Goal: Task Accomplishment & Management: Manage account settings

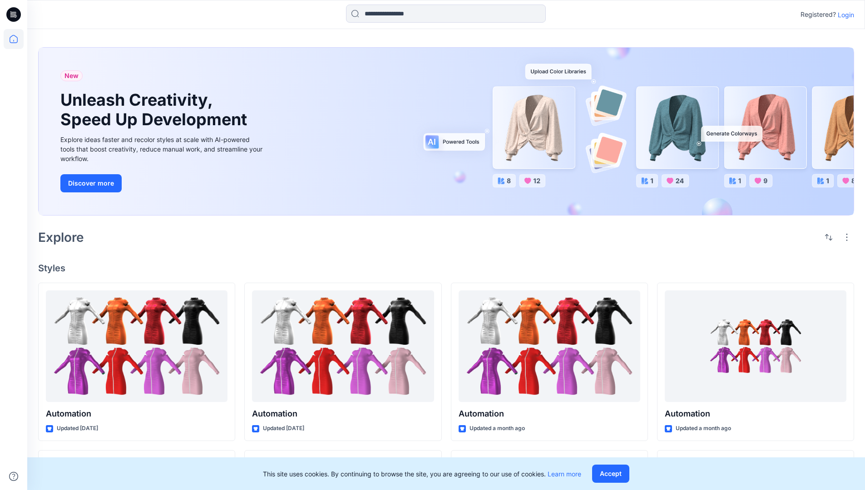
click at [844, 15] on p "Login" at bounding box center [846, 15] width 16 height 10
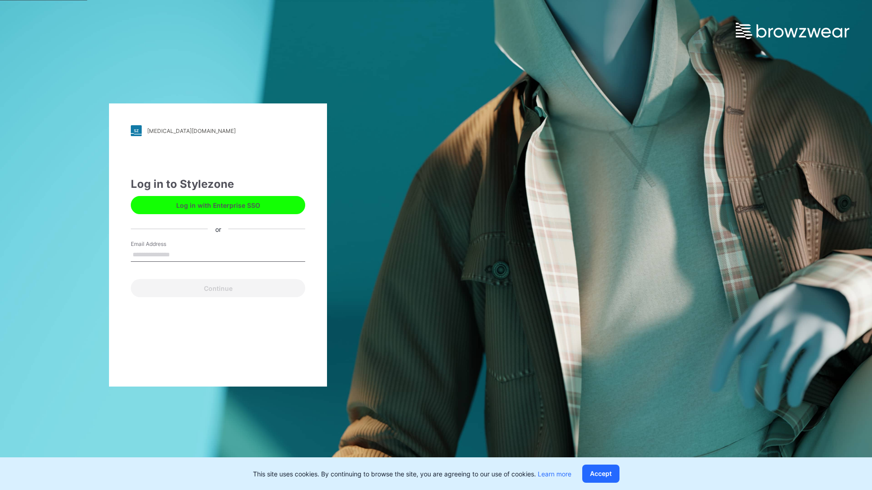
click at [179, 254] on input "Email Address" at bounding box center [218, 255] width 174 height 14
type input "**********"
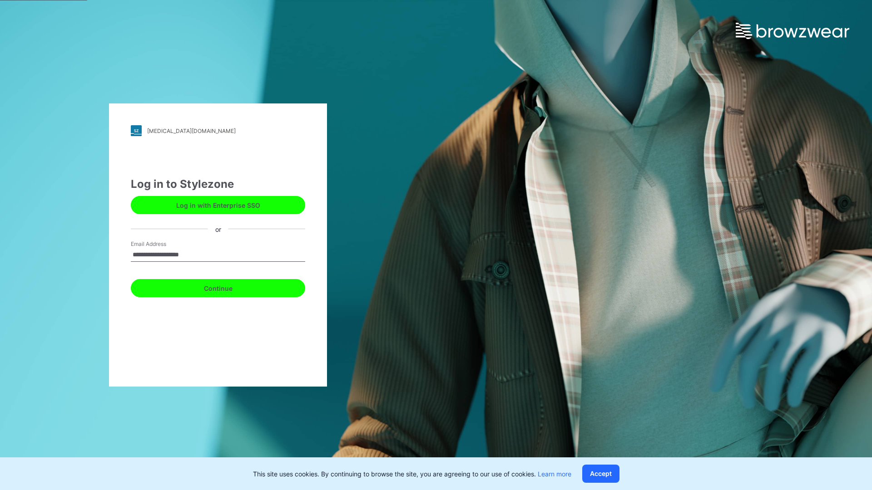
click at [228, 287] on button "Continue" at bounding box center [218, 288] width 174 height 18
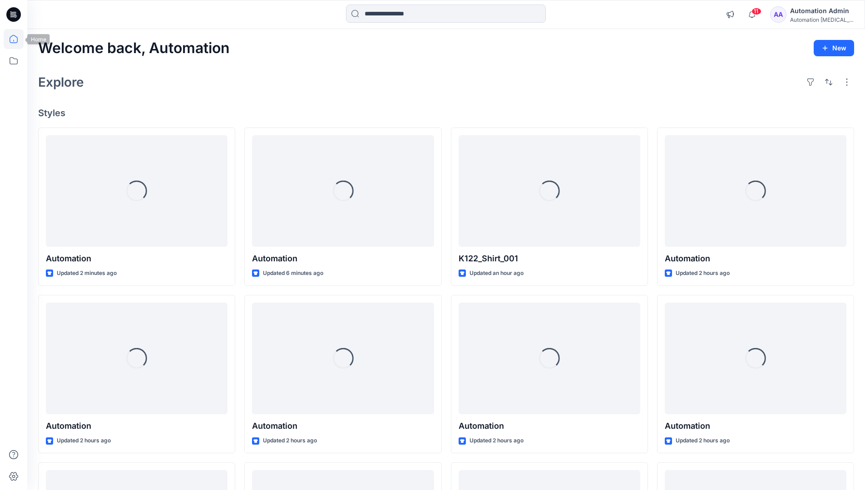
click at [17, 39] on icon at bounding box center [14, 39] width 8 height 8
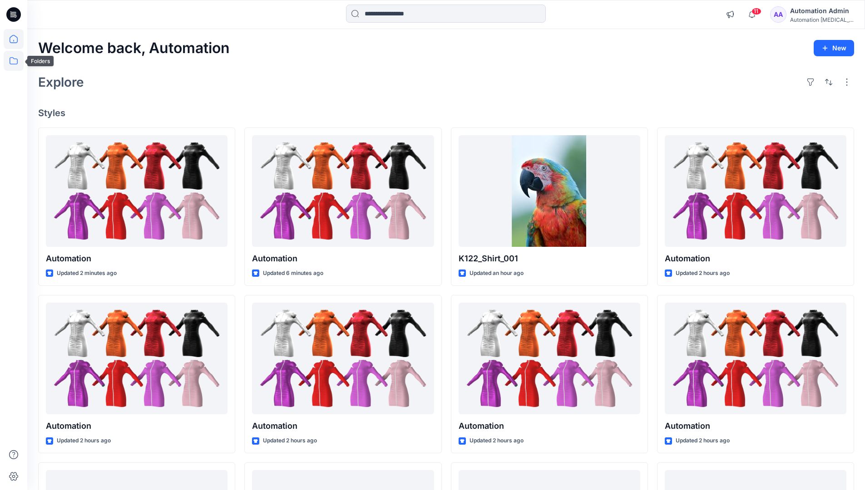
click at [15, 61] on icon at bounding box center [14, 61] width 20 height 20
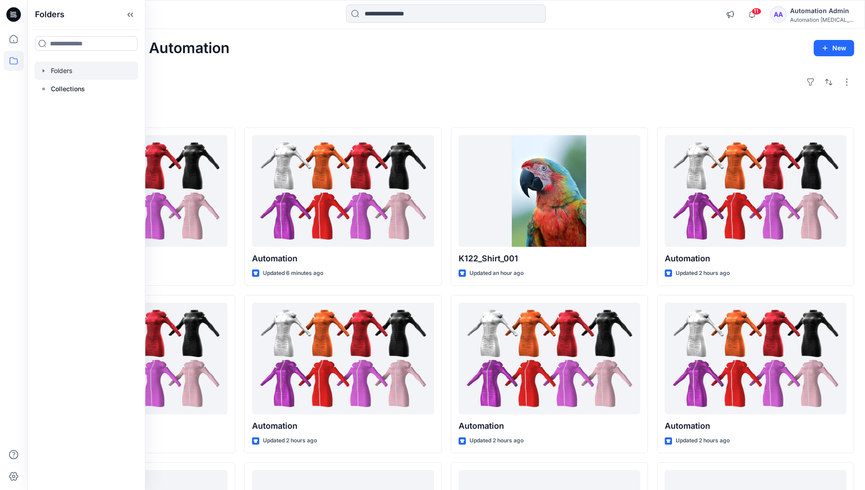
click at [67, 67] on div at bounding box center [87, 71] width 104 height 18
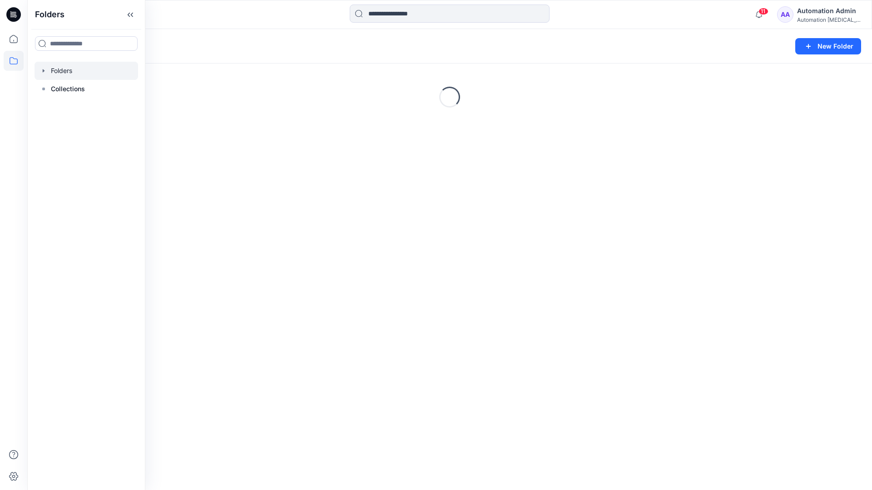
click at [399, 306] on div "Folders New Folder Loading..." at bounding box center [449, 259] width 845 height 461
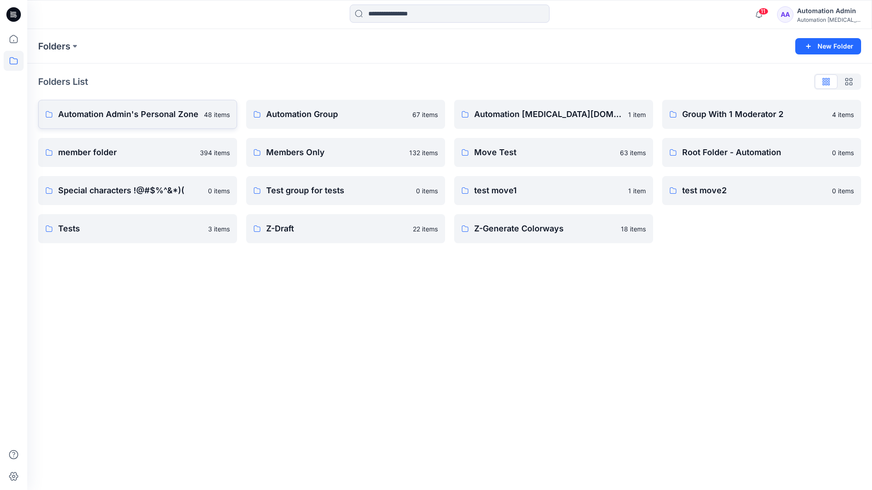
click at [153, 120] on p "Automation Admin's Personal Zone" at bounding box center [128, 114] width 140 height 13
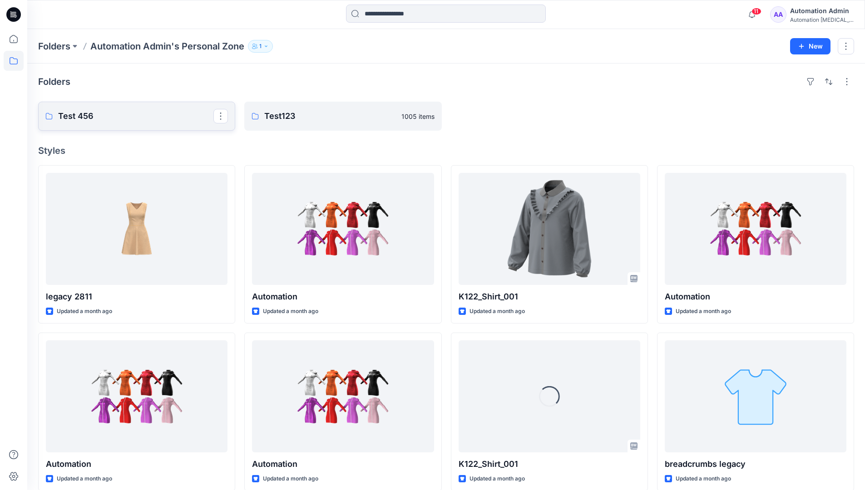
click at [153, 120] on p "Test 456" at bounding box center [135, 116] width 155 height 13
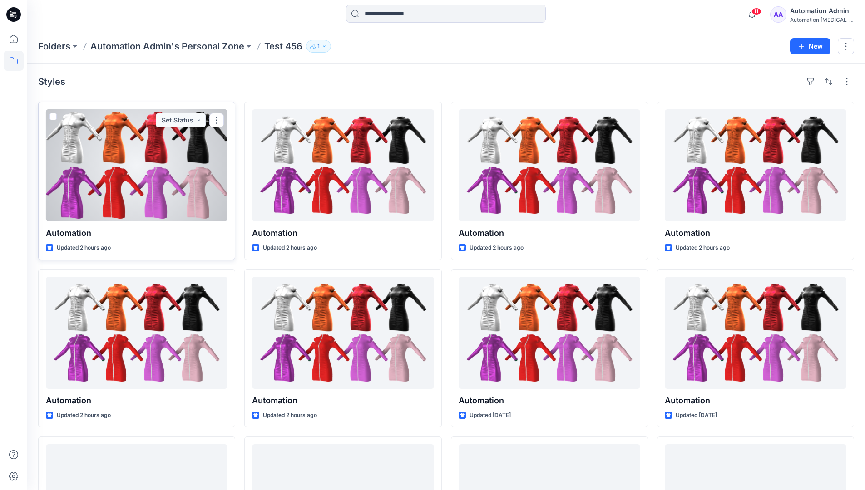
click at [143, 138] on div at bounding box center [137, 165] width 182 height 112
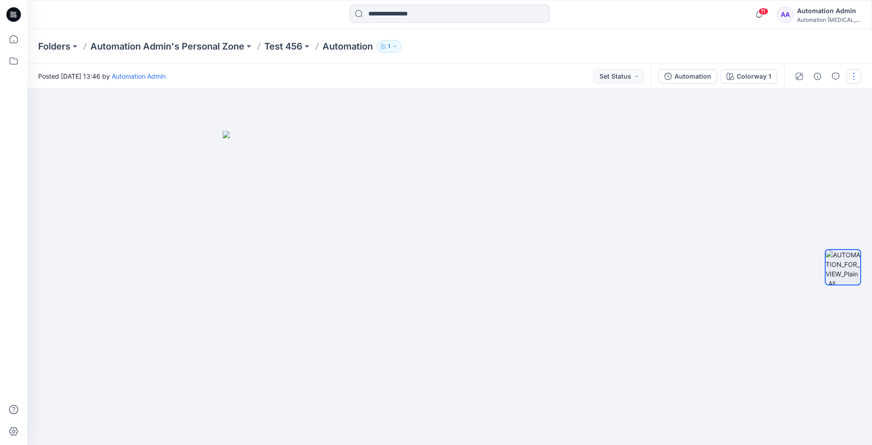
click at [854, 77] on button "button" at bounding box center [854, 76] width 15 height 15
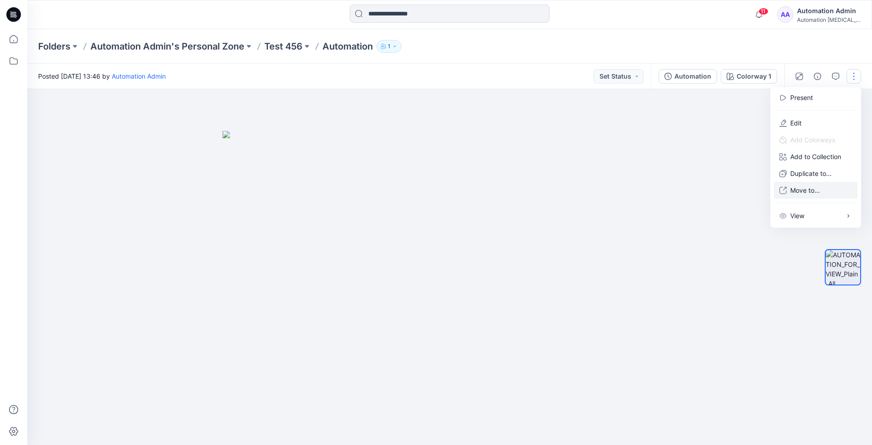
click at [820, 186] on p "Move to..." at bounding box center [805, 190] width 30 height 10
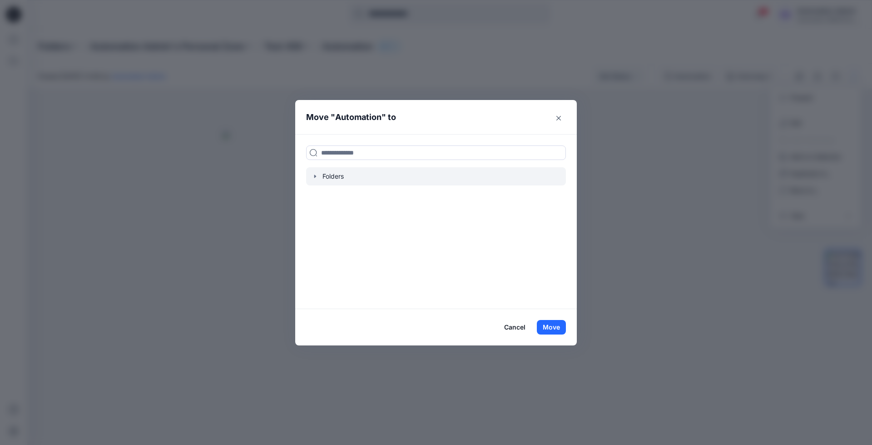
click at [332, 175] on div at bounding box center [436, 176] width 260 height 18
click at [314, 175] on icon "button" at bounding box center [315, 176] width 7 height 7
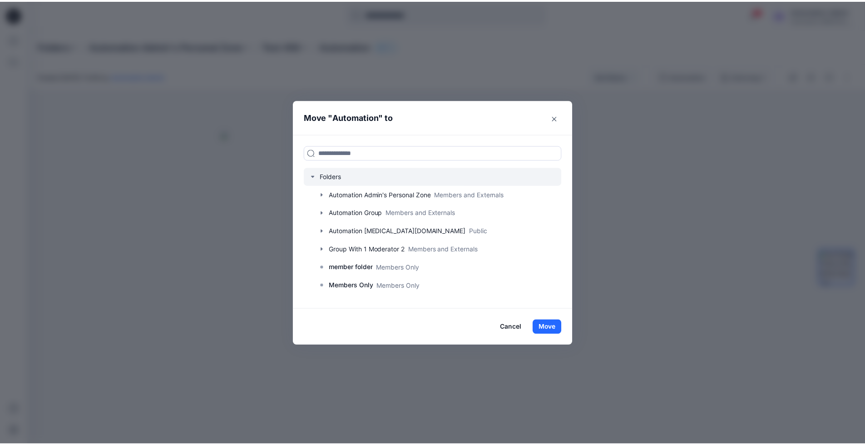
scroll to position [71, 0]
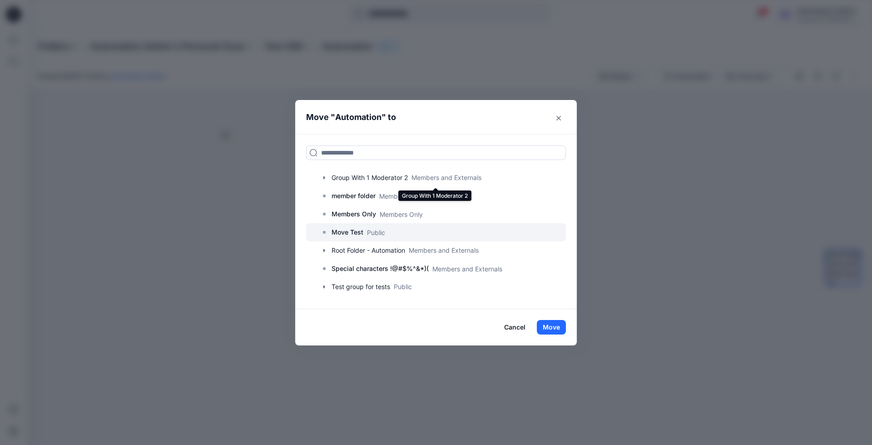
click at [336, 233] on p "Move Test" at bounding box center [348, 232] width 32 height 11
click at [550, 323] on button "Move" at bounding box center [551, 327] width 29 height 15
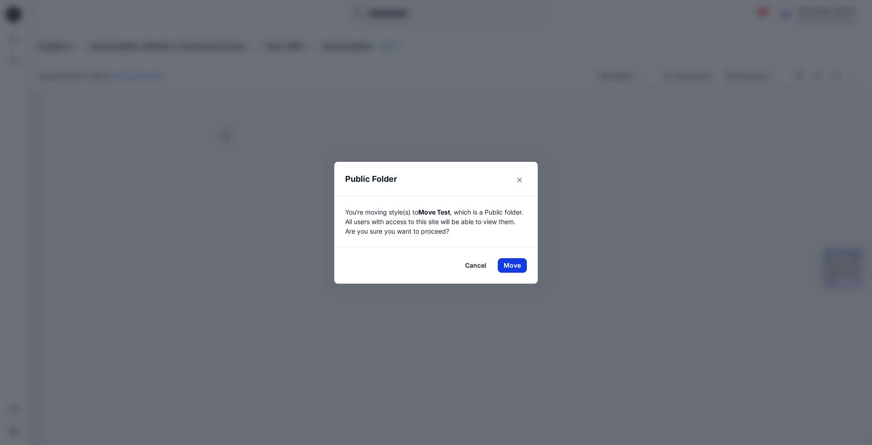
click at [512, 265] on button "Move" at bounding box center [512, 265] width 29 height 15
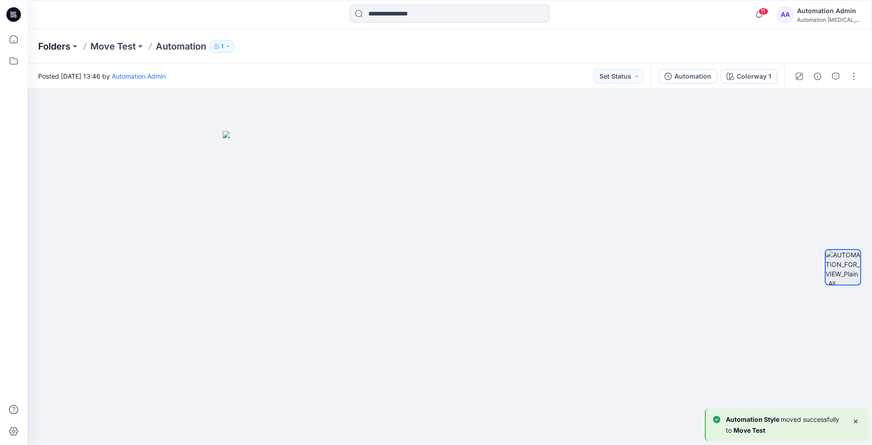
click at [50, 45] on p "Folders" at bounding box center [54, 46] width 32 height 13
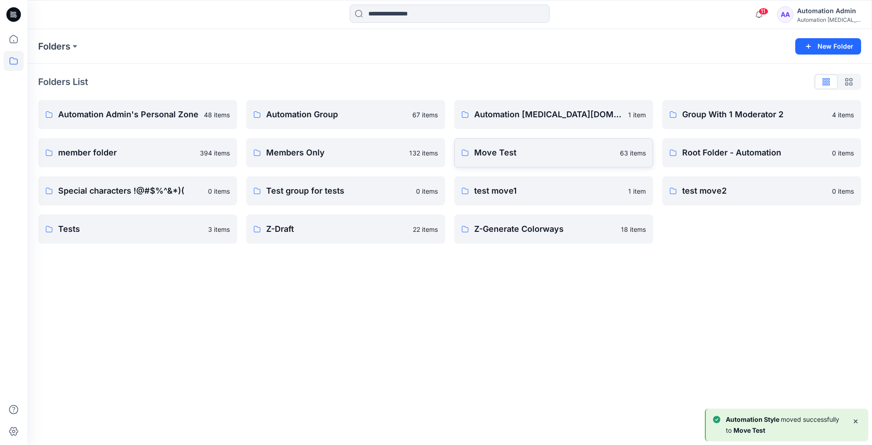
click at [545, 163] on link "Move Test 63 items" at bounding box center [553, 152] width 199 height 29
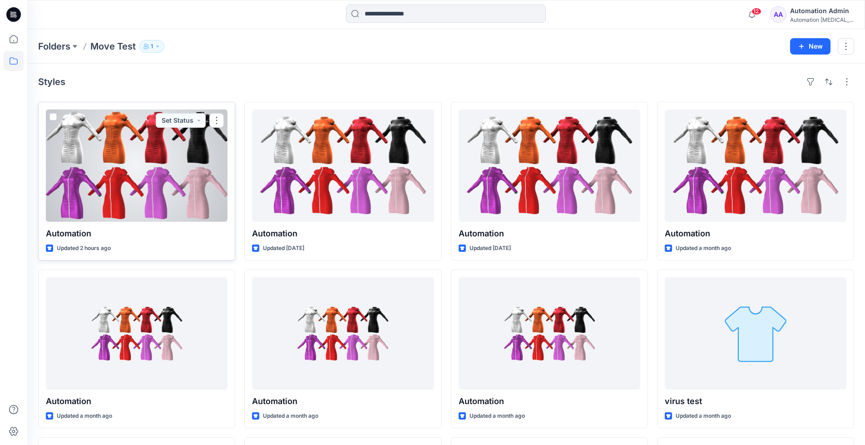
click at [162, 181] on div at bounding box center [137, 165] width 182 height 112
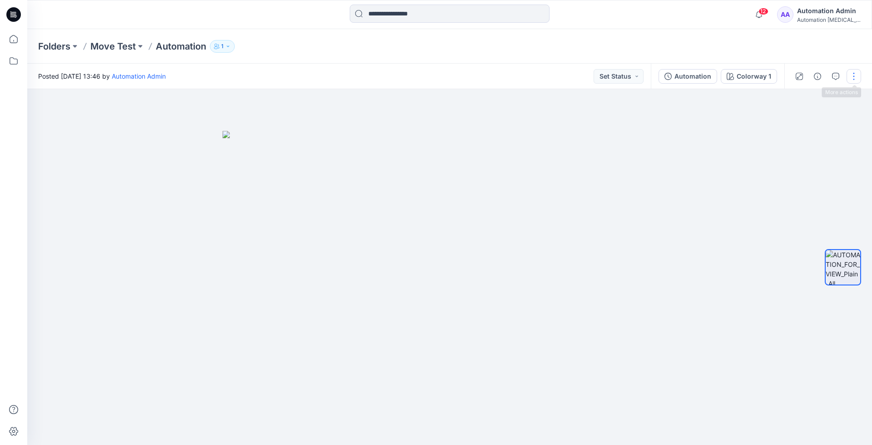
click at [852, 78] on button "button" at bounding box center [854, 76] width 15 height 15
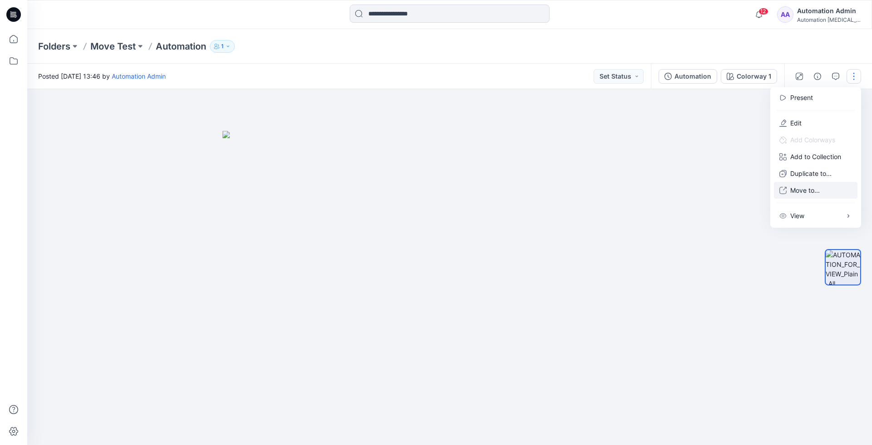
click at [801, 187] on p "Move to..." at bounding box center [805, 190] width 30 height 10
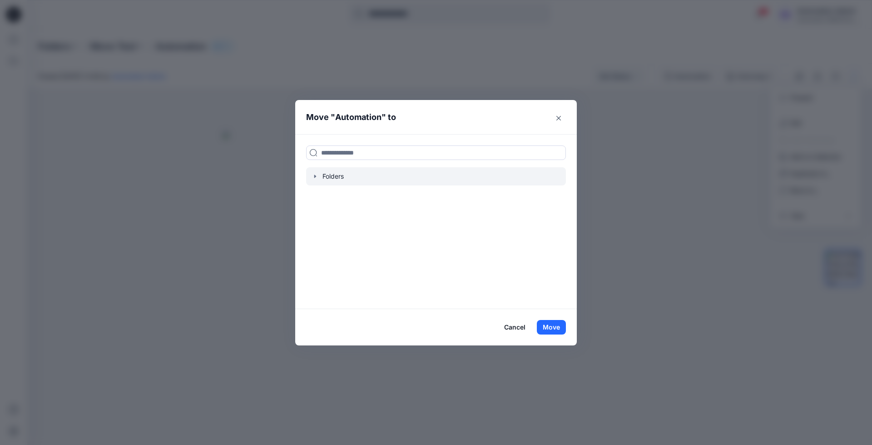
click at [314, 179] on icon "button" at bounding box center [315, 176] width 7 height 7
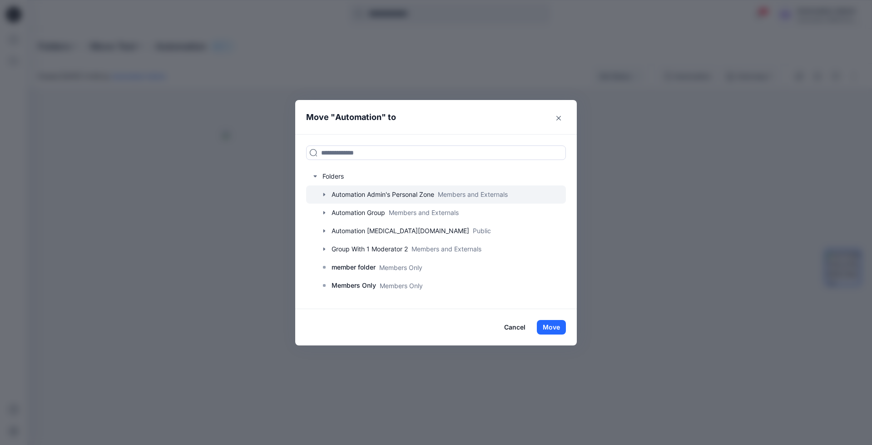
click at [323, 193] on icon "button" at bounding box center [324, 194] width 2 height 3
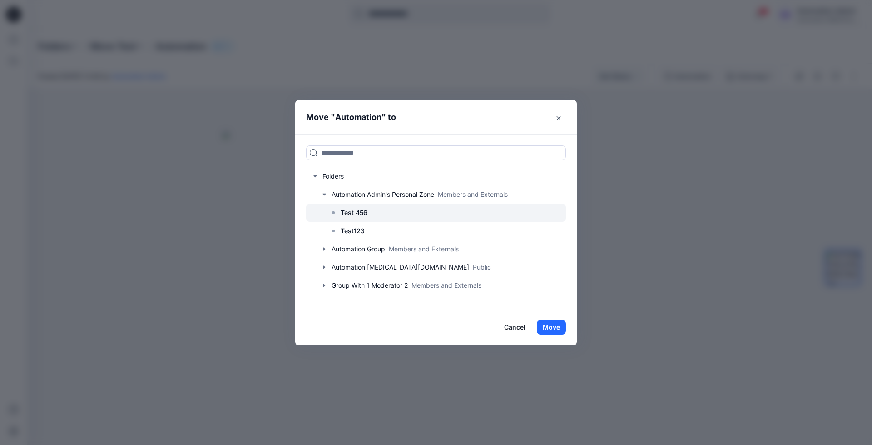
click at [356, 211] on p "Test 456" at bounding box center [354, 212] width 27 height 11
click at [557, 328] on button "Move" at bounding box center [551, 327] width 29 height 15
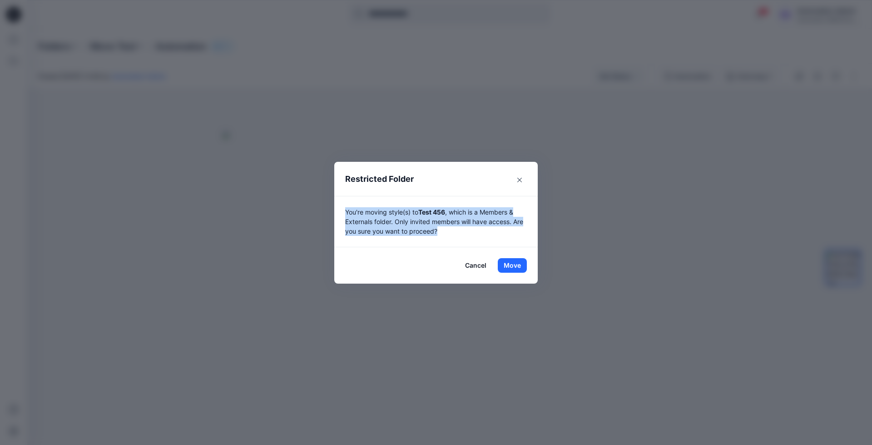
drag, startPoint x: 557, startPoint y: 328, endPoint x: 449, endPoint y: 229, distance: 146.6
click at [449, 229] on p "You're moving style(s) to Test 456 , which is a Members & Externals folder. Onl…" at bounding box center [436, 221] width 182 height 29
click at [512, 263] on button "Move" at bounding box center [512, 265] width 29 height 15
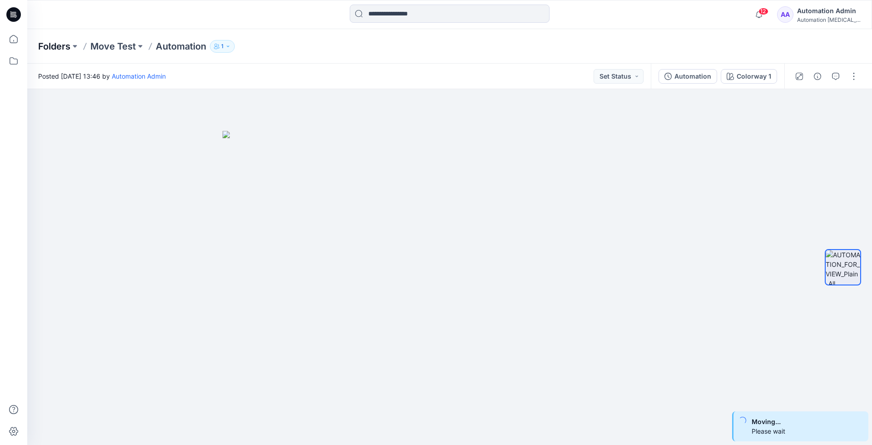
click at [53, 48] on p "Folders" at bounding box center [54, 46] width 32 height 13
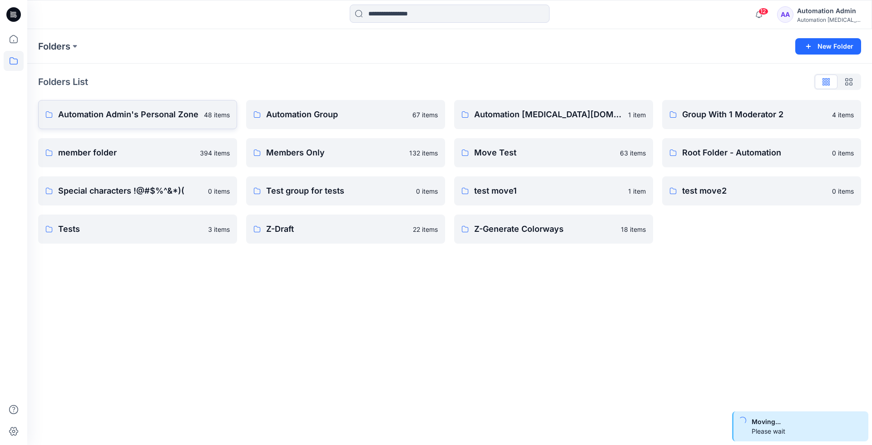
click at [111, 114] on p "Automation Admin's Personal Zone" at bounding box center [128, 114] width 140 height 13
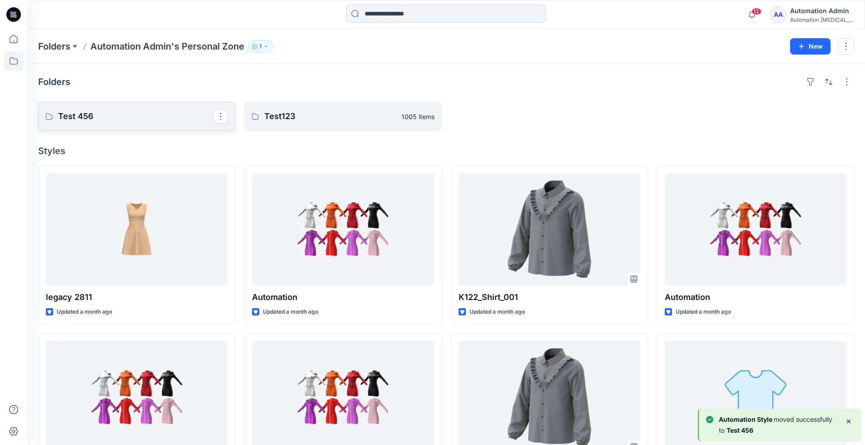
click at [111, 114] on p "Test 456" at bounding box center [135, 116] width 155 height 13
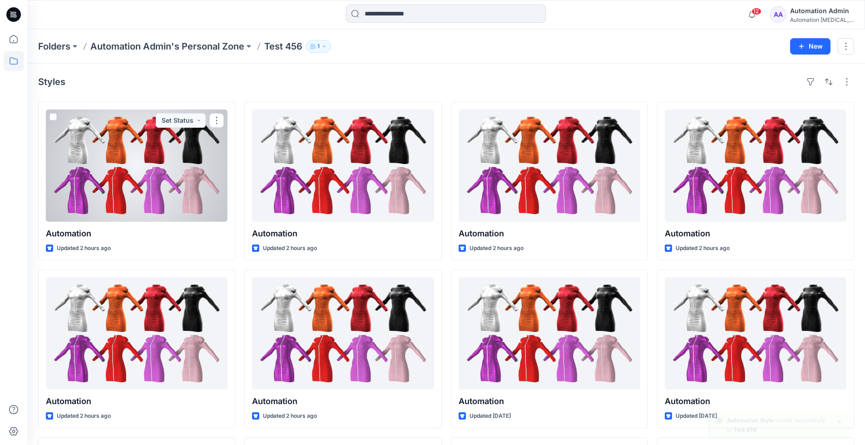
click at [809, 17] on div "Automation [MEDICAL_DATA]..." at bounding box center [822, 19] width 64 height 7
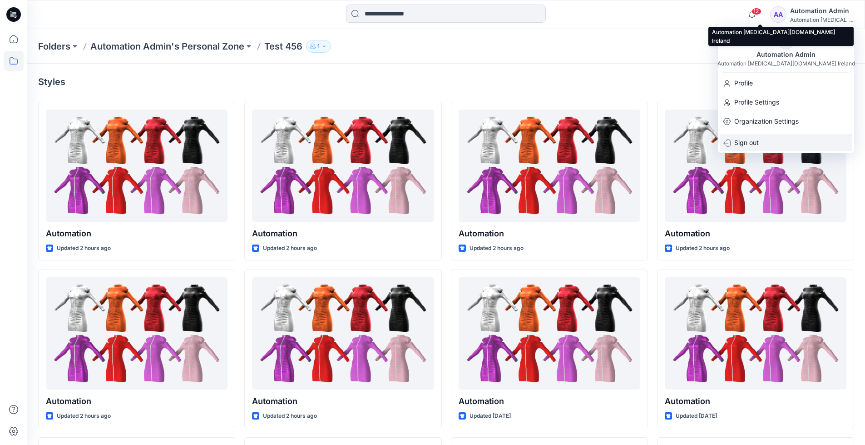
click at [755, 142] on p "Sign out" at bounding box center [746, 142] width 25 height 17
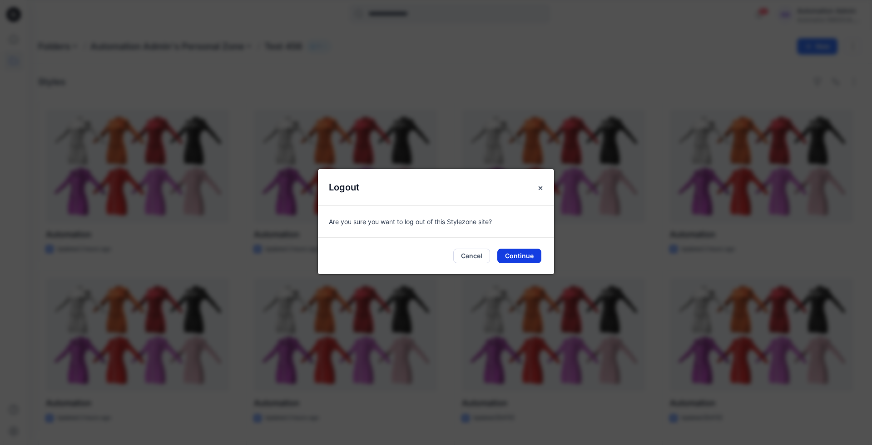
click at [530, 254] on button "Continue" at bounding box center [519, 255] width 44 height 15
